Goal: Transaction & Acquisition: Download file/media

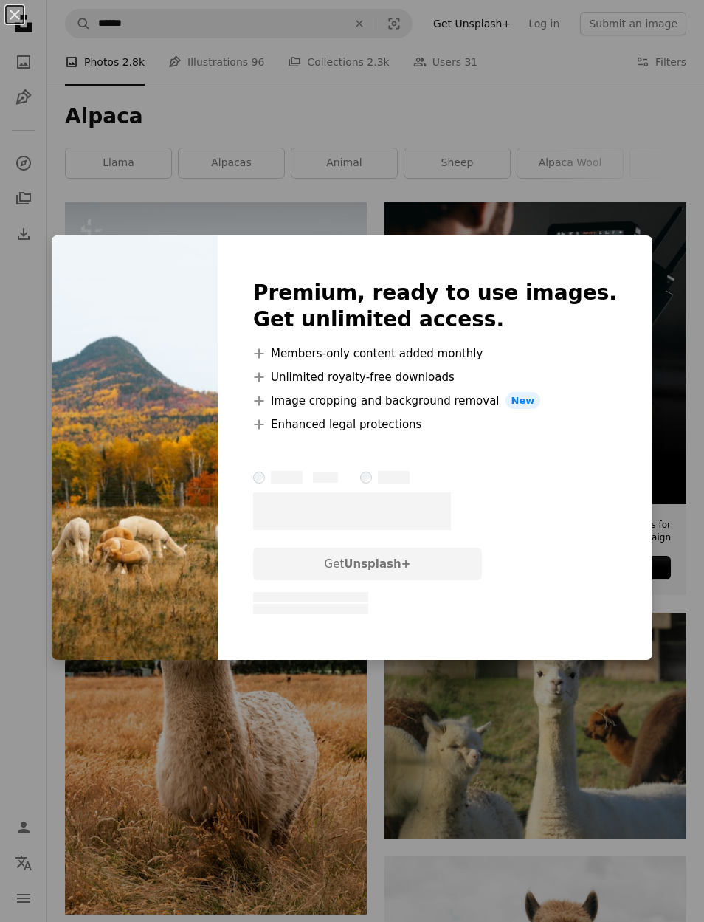
scroll to position [34, 0]
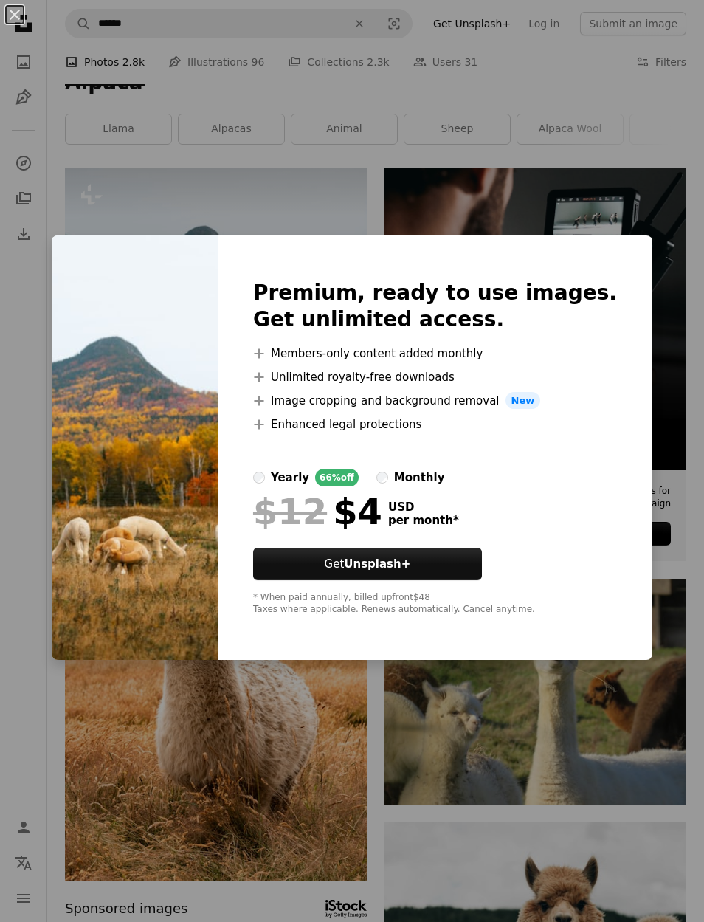
click at [125, 205] on div "An X shape Premium, ready to use images. Get unlimited access. A plus sign Memb…" at bounding box center [352, 461] width 704 height 922
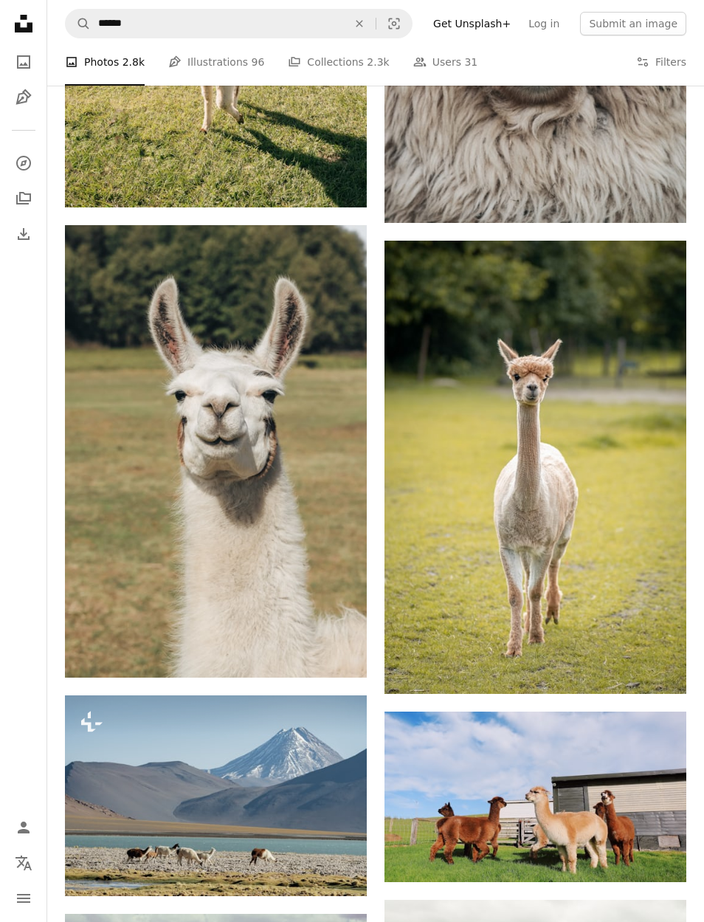
scroll to position [2933, 0]
click at [348, 788] on img at bounding box center [216, 796] width 302 height 201
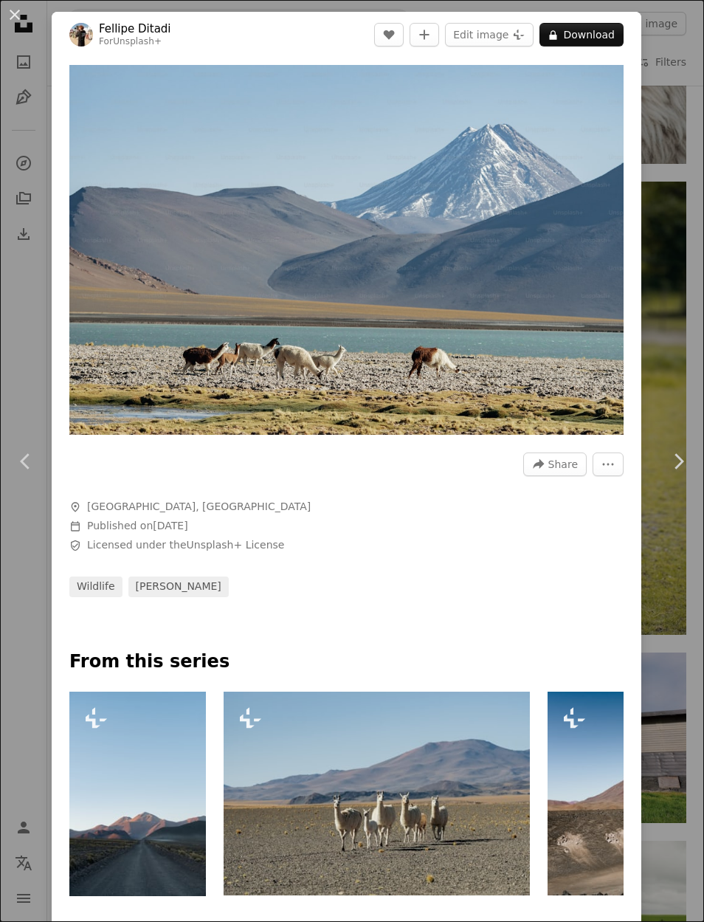
scroll to position [0, 1128]
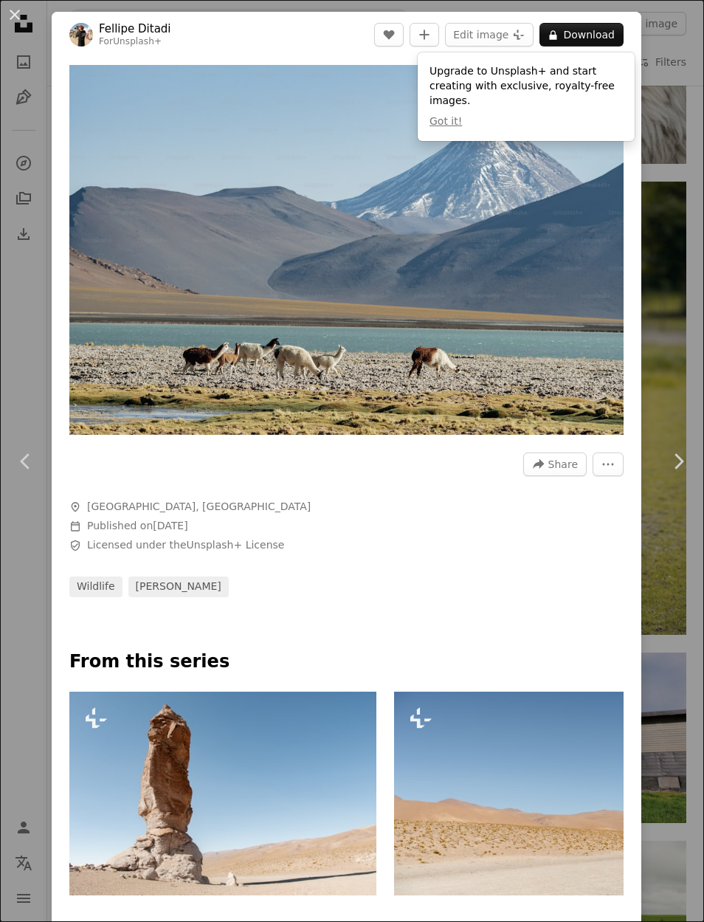
click at [26, 376] on div "An X shape Chevron left Chevron right [PERSON_NAME] For Unsplash+ A heart A plu…" at bounding box center [352, 461] width 704 height 922
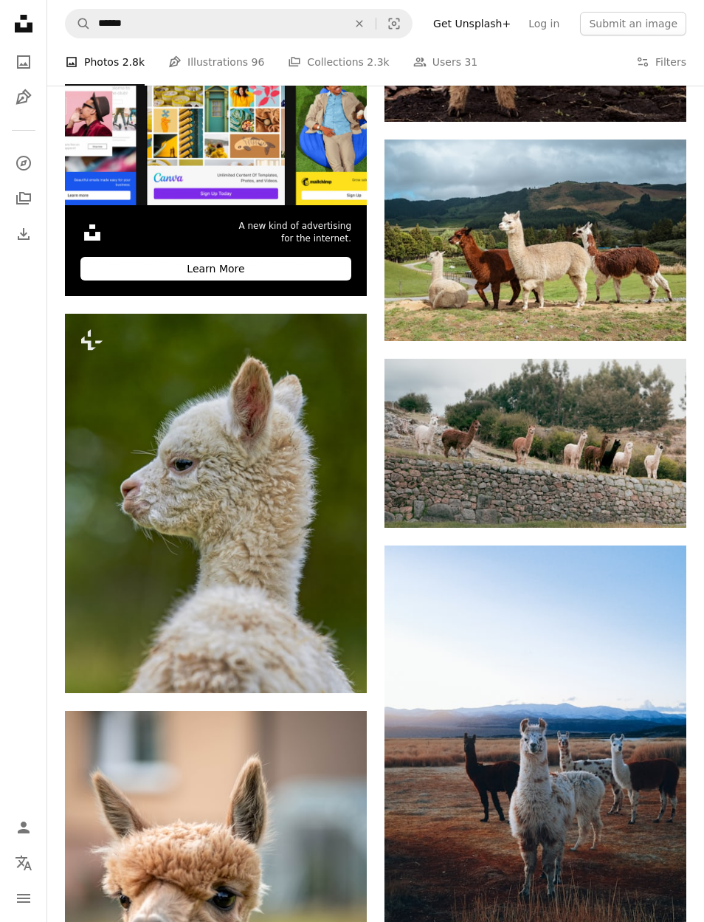
scroll to position [4602, 0]
click at [556, 444] on img at bounding box center [536, 444] width 302 height 170
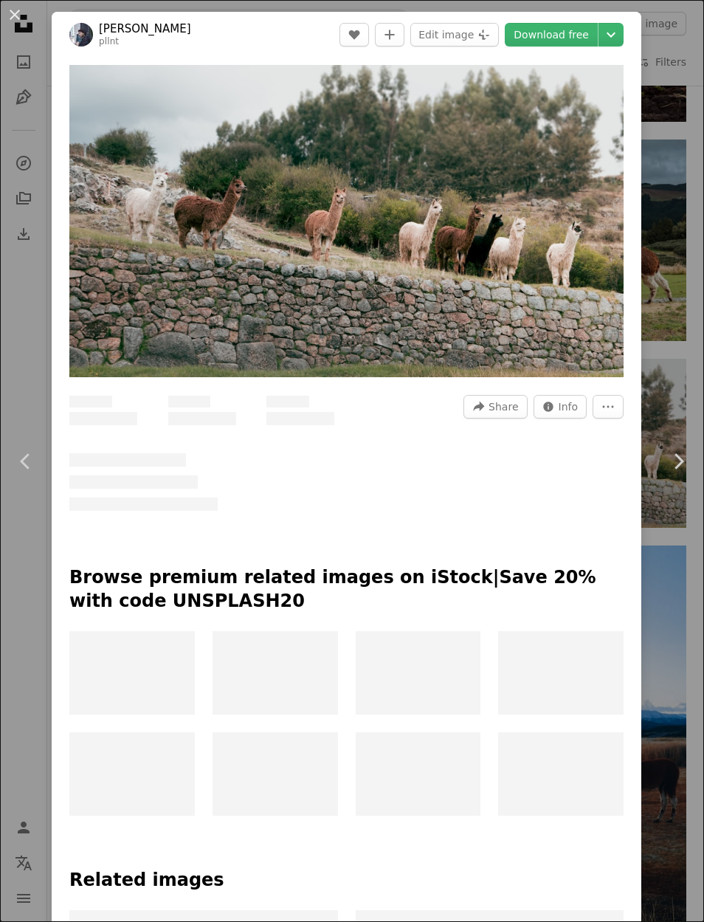
scroll to position [4661, 0]
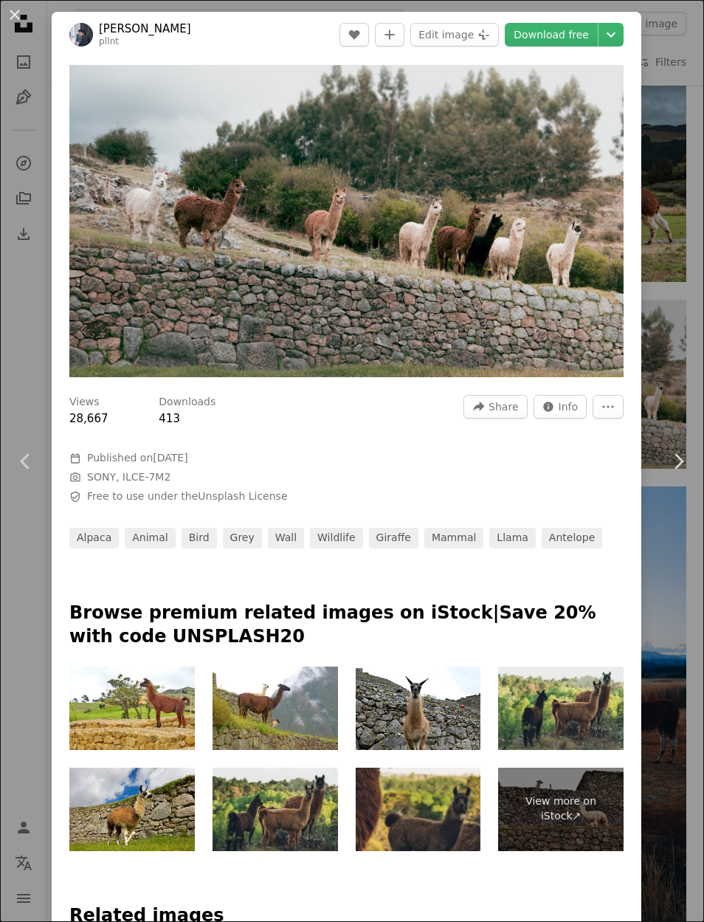
click at [589, 37] on link "Download free" at bounding box center [551, 35] width 93 height 24
click at [589, 38] on link "Download free" at bounding box center [551, 35] width 93 height 24
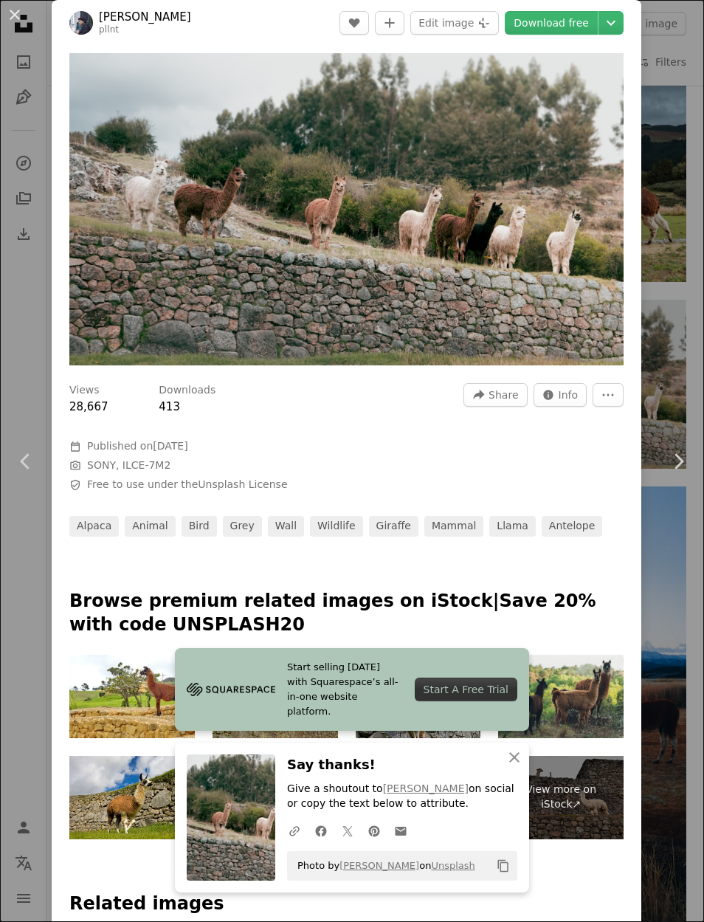
click at [577, 34] on link "Download free" at bounding box center [551, 23] width 93 height 24
click at [575, 29] on link "Download free" at bounding box center [551, 23] width 93 height 24
click at [19, 15] on button "An X shape" at bounding box center [15, 15] width 18 height 18
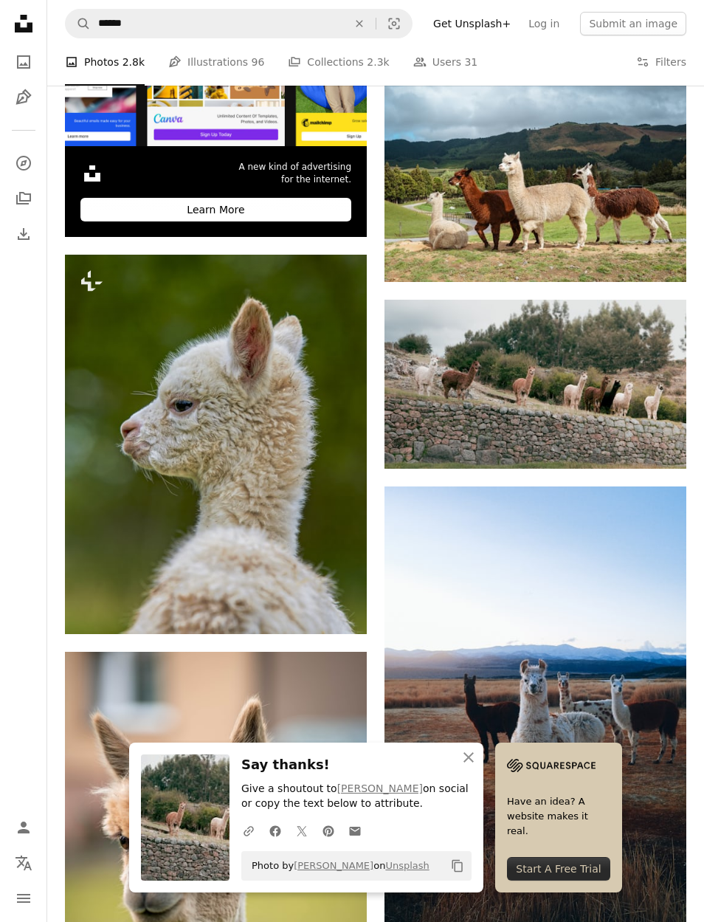
click at [368, 24] on icon "An X shape" at bounding box center [359, 24] width 32 height 12
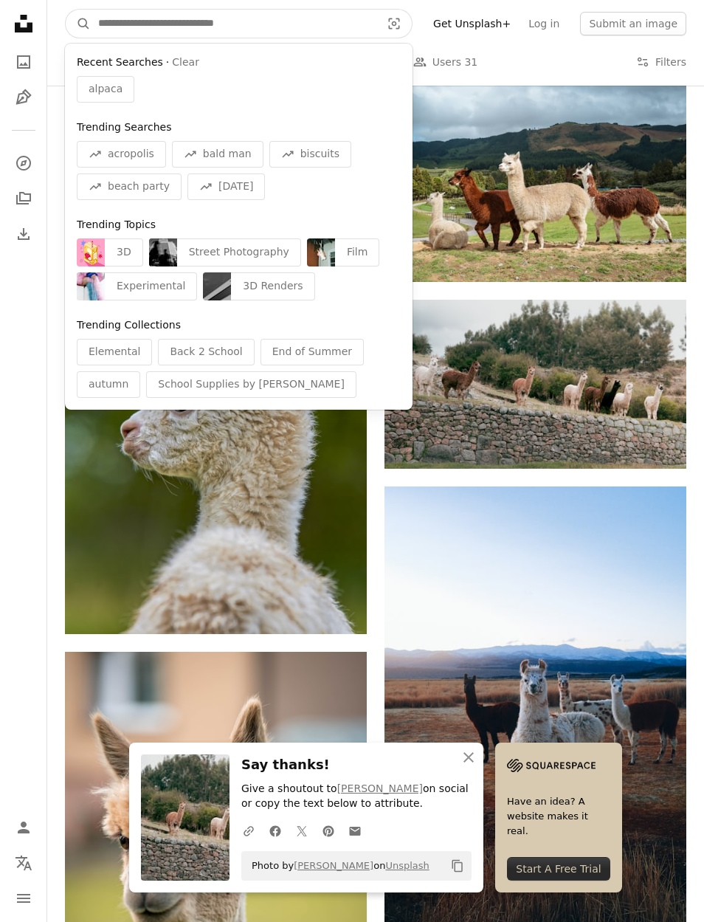
click at [333, 29] on input "Find visuals sitewide" at bounding box center [234, 24] width 286 height 28
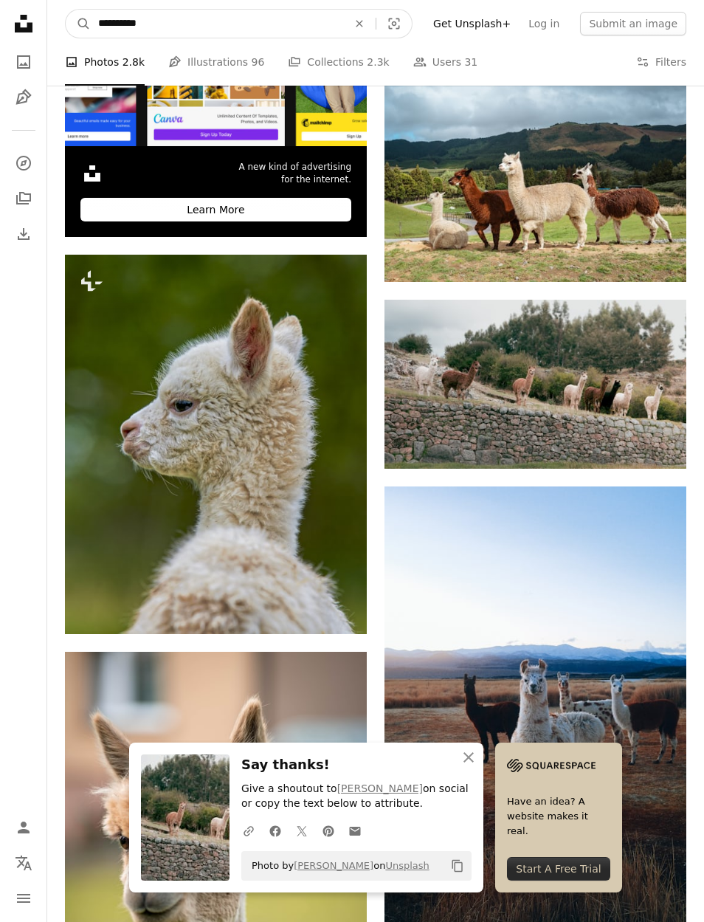
type input "**********"
click at [78, 24] on button "A magnifying glass" at bounding box center [78, 24] width 25 height 28
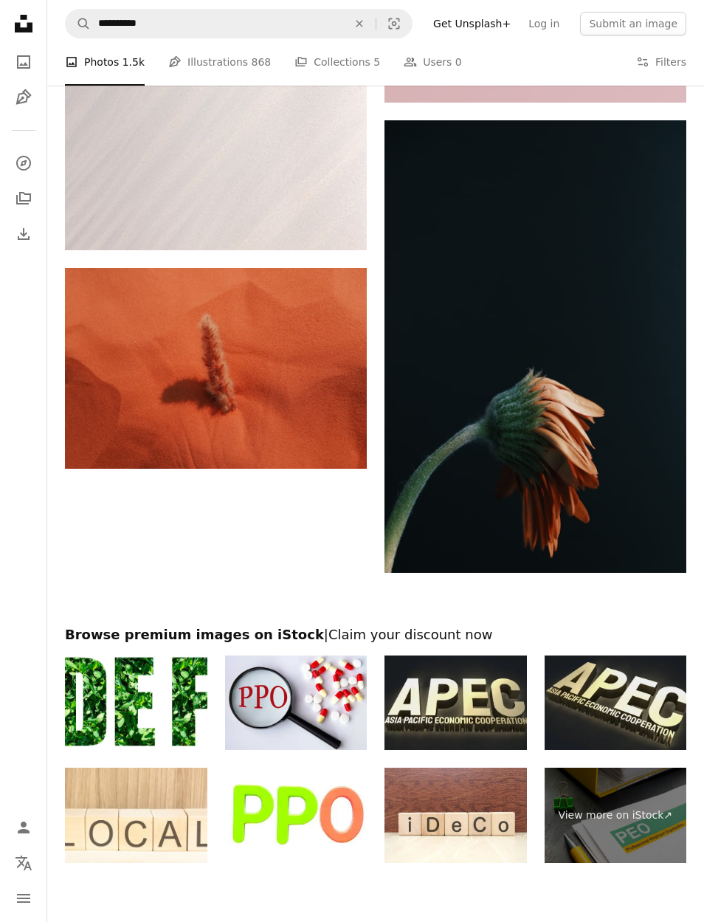
scroll to position [3401, 0]
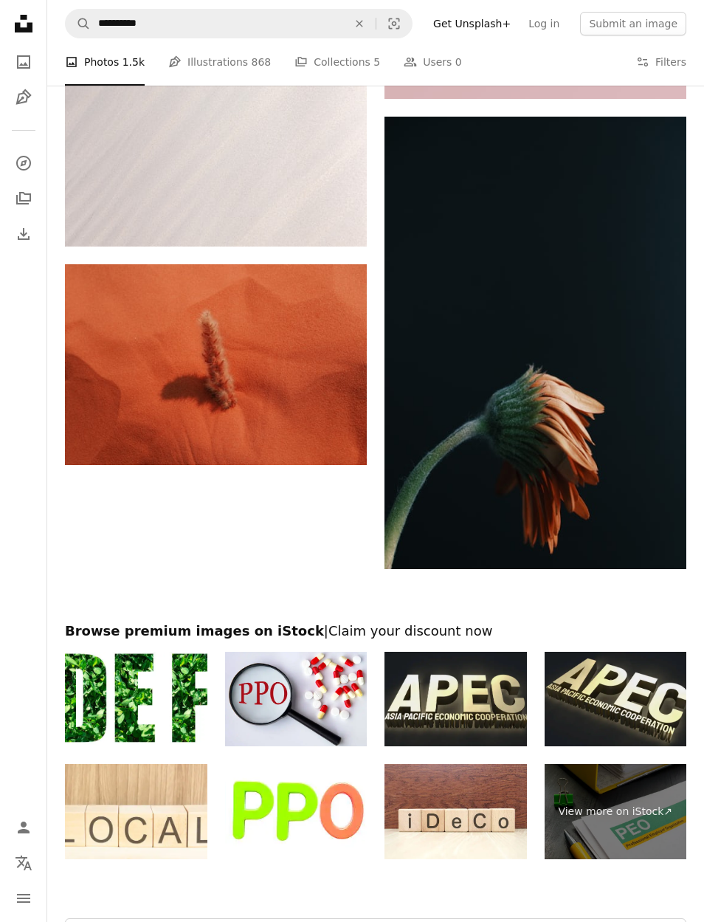
click at [372, 28] on icon "An X shape" at bounding box center [359, 24] width 32 height 12
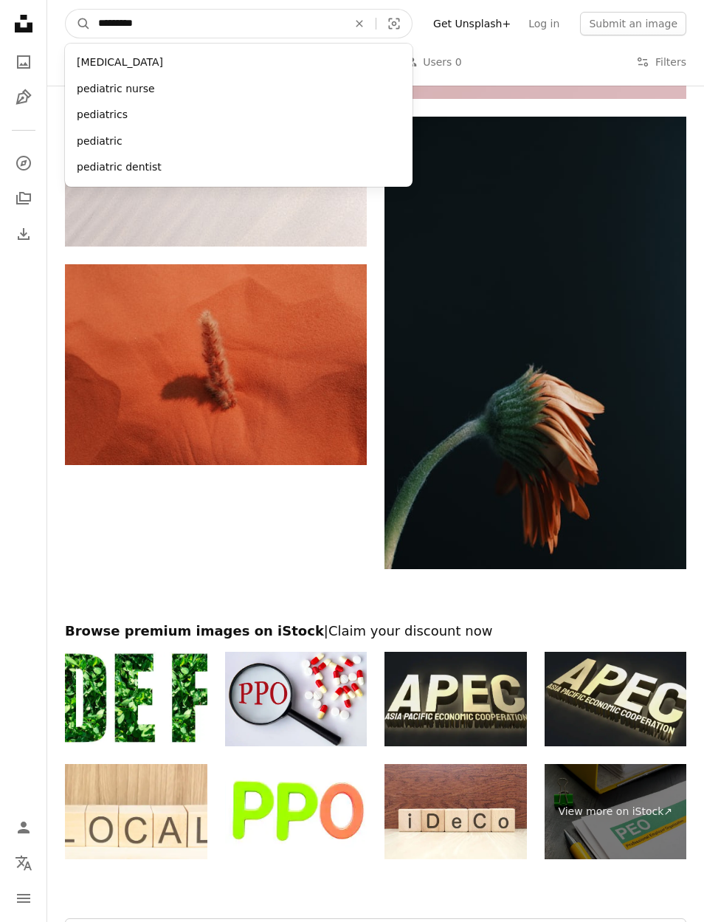
type input "**********"
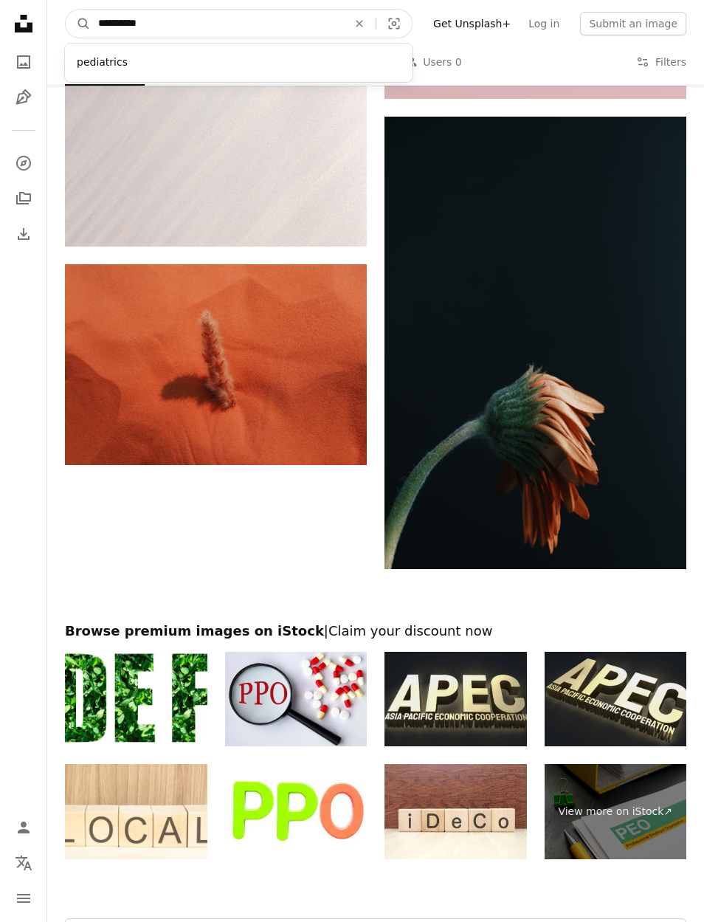
click at [78, 24] on button "A magnifying glass" at bounding box center [78, 24] width 25 height 28
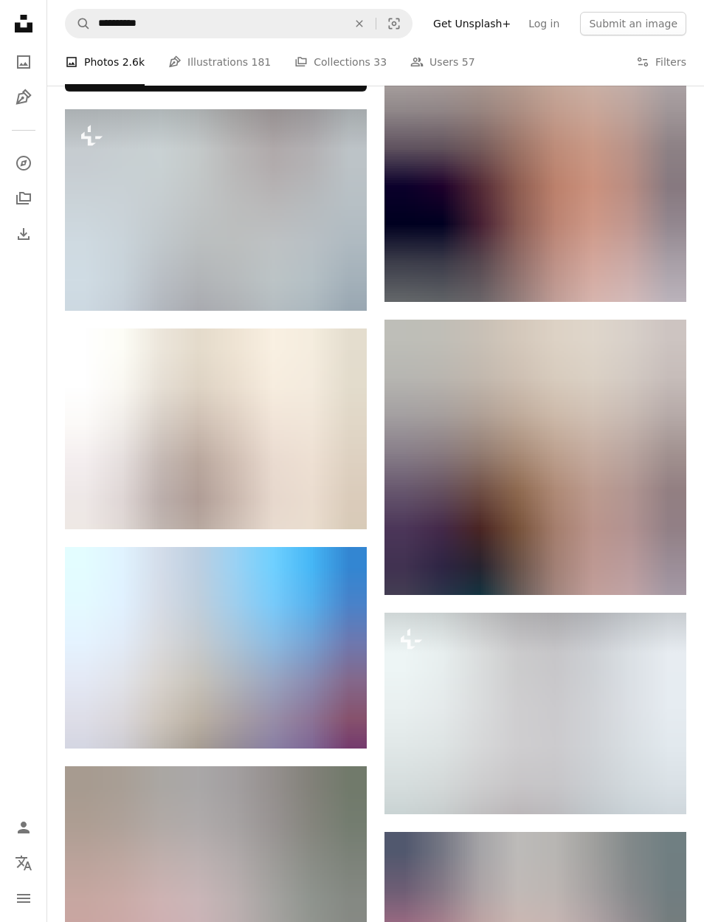
scroll to position [923, 0]
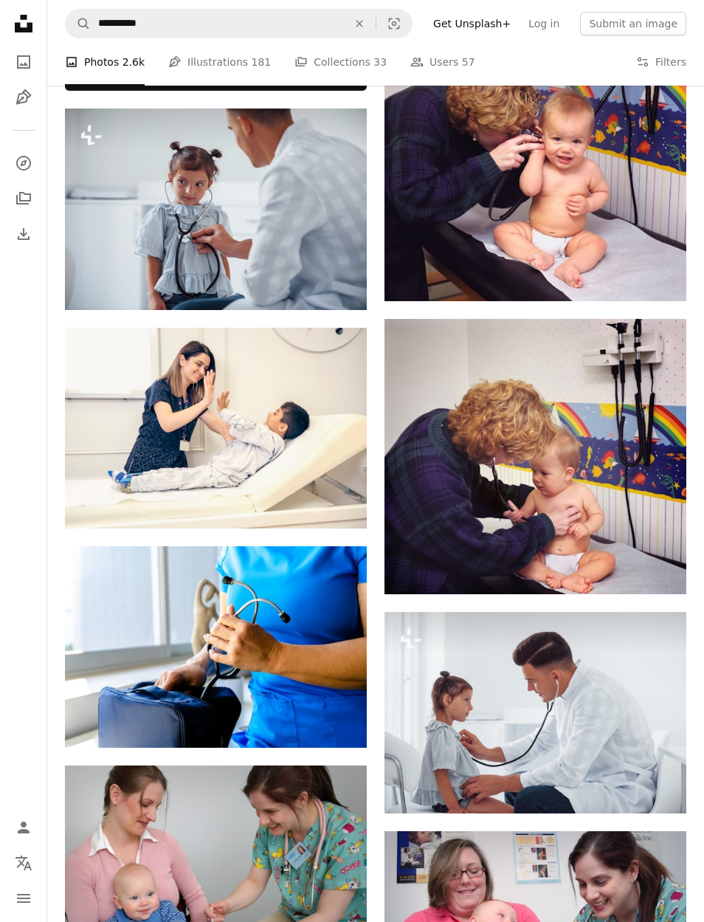
click at [368, 36] on button "An X shape" at bounding box center [359, 24] width 32 height 28
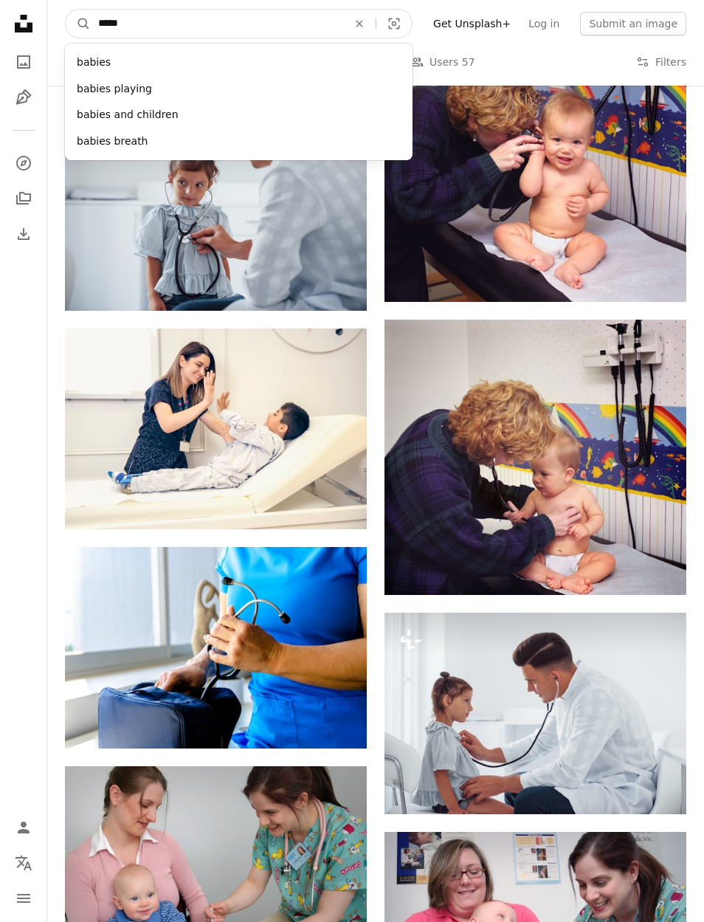
type input "******"
click at [78, 23] on button "A magnifying glass" at bounding box center [78, 24] width 25 height 28
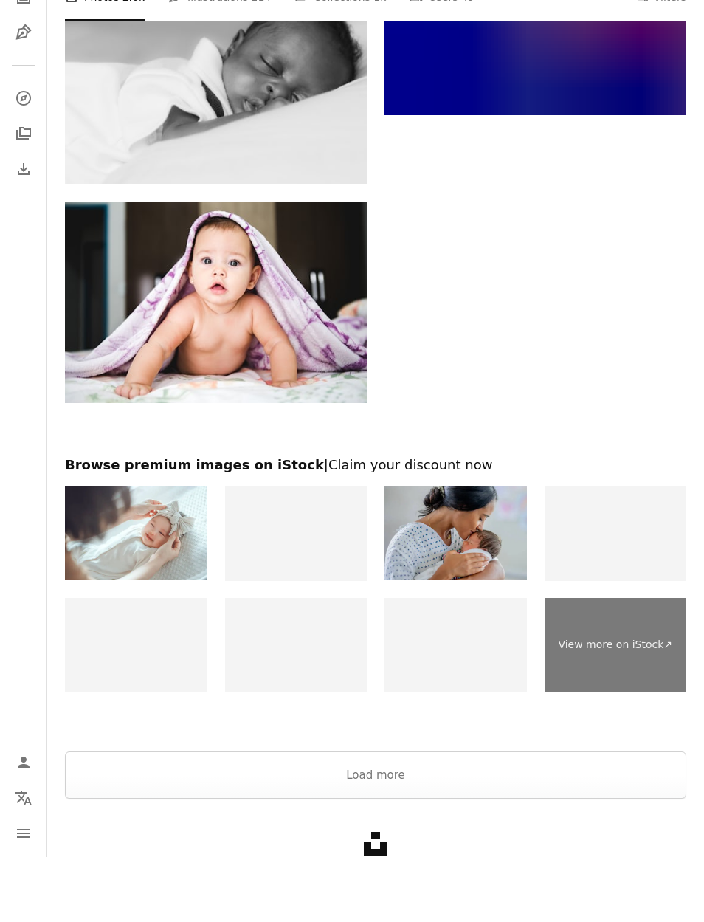
scroll to position [3334, 0]
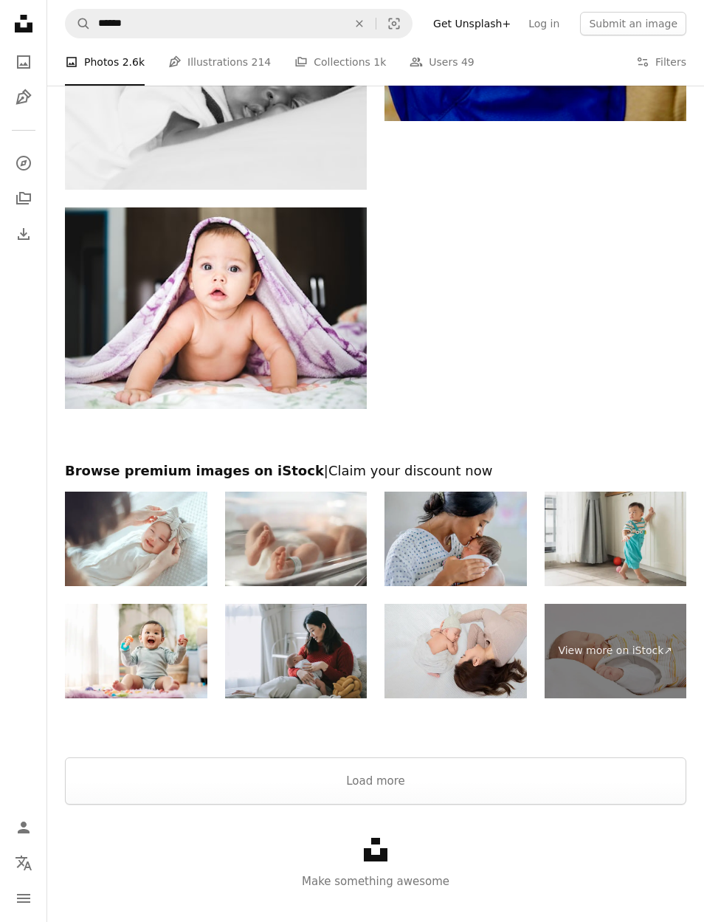
click at [376, 32] on button "An X shape" at bounding box center [359, 24] width 32 height 28
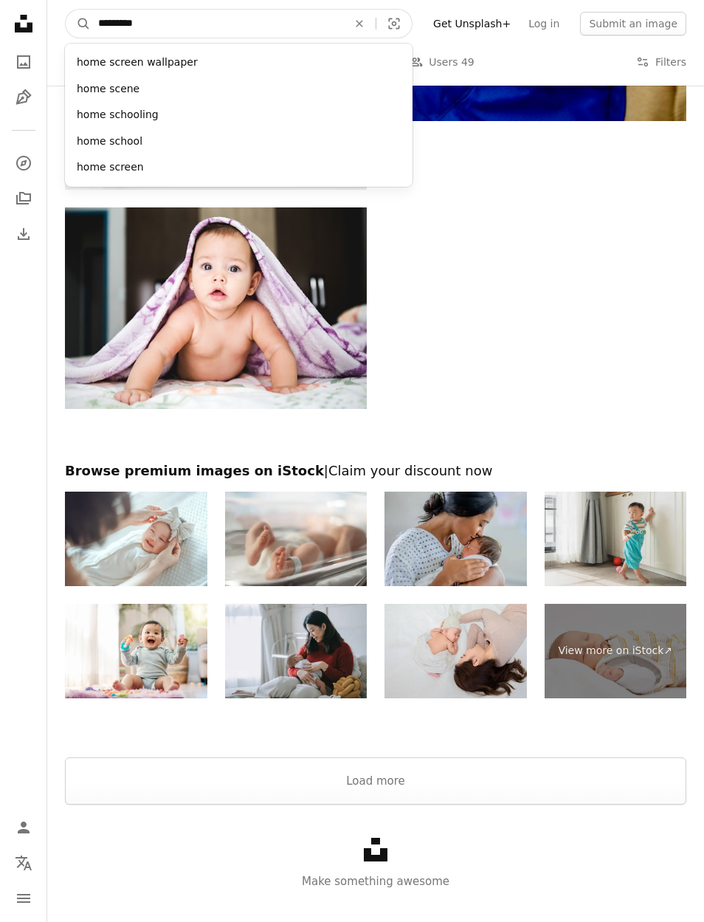
type input "**********"
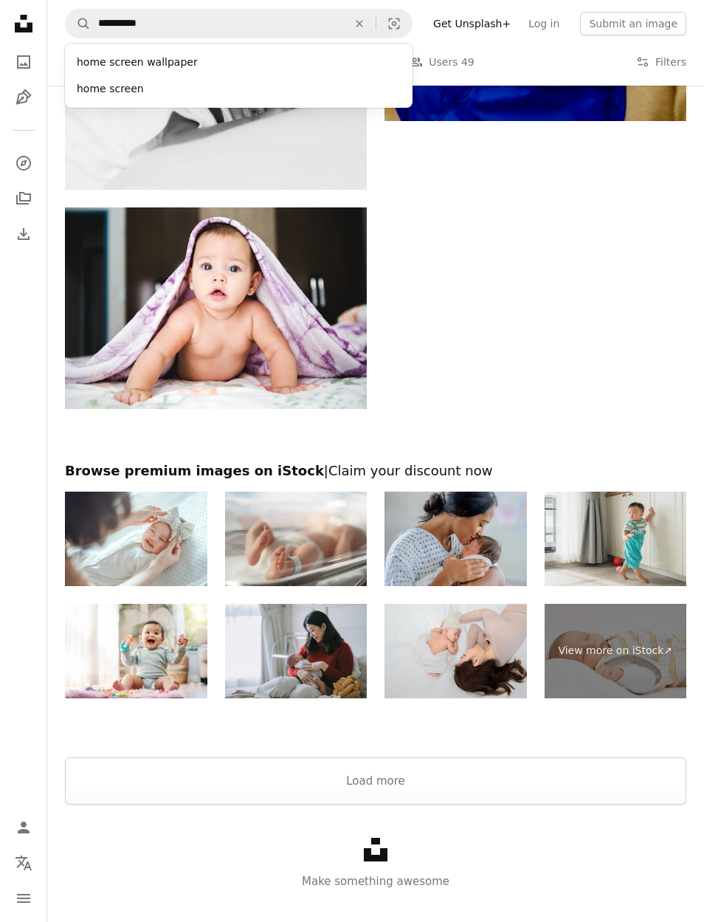
click at [112, 56] on div "home screen wallpaper" at bounding box center [239, 62] width 348 height 27
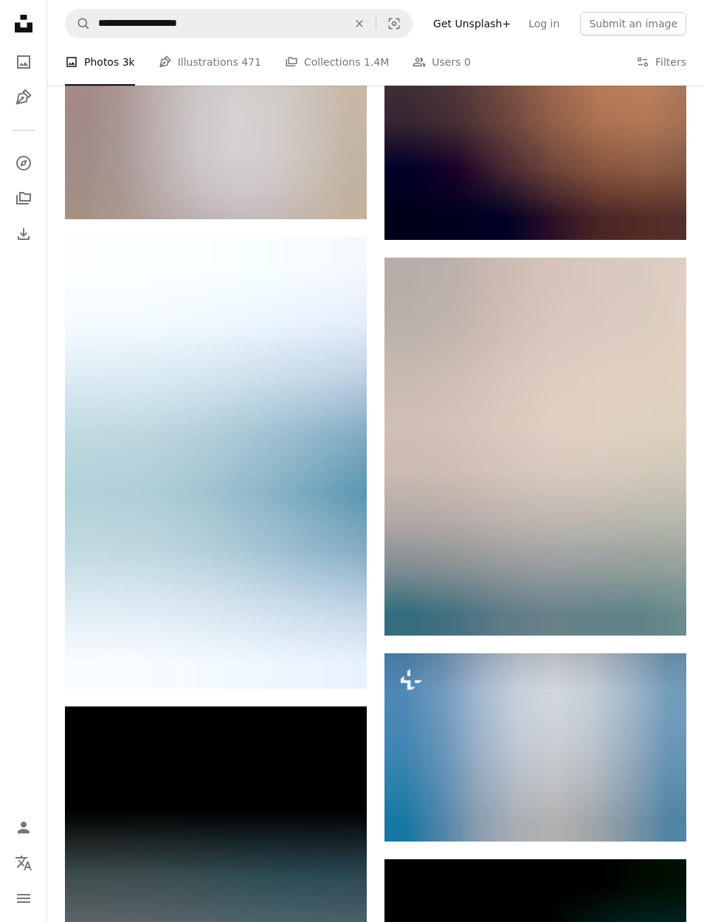
scroll to position [3079, 0]
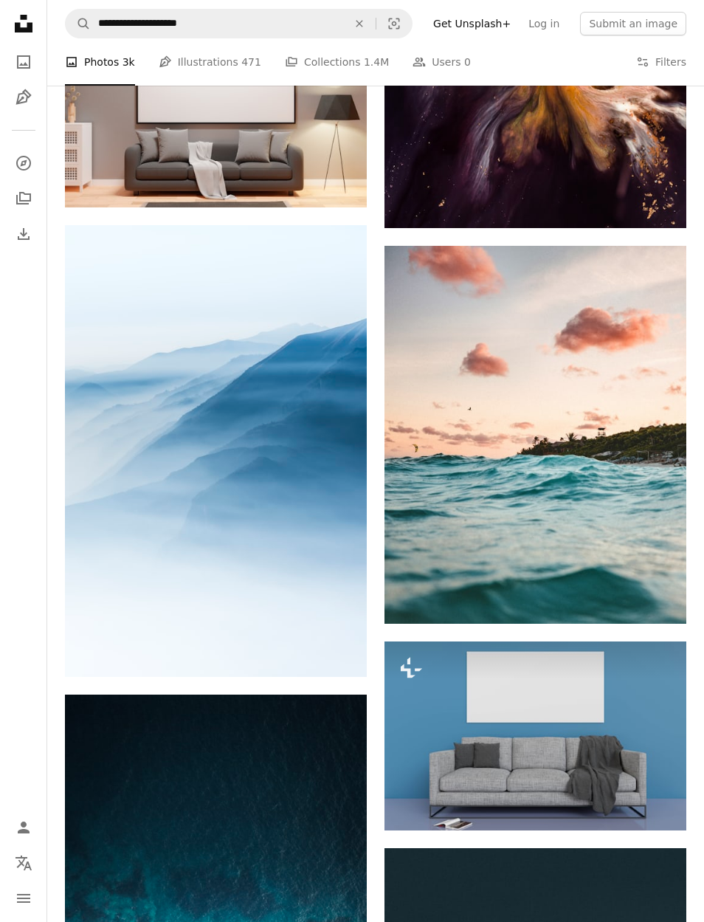
click at [344, 651] on link "Arrow pointing down" at bounding box center [338, 651] width 30 height 24
